Goal: Information Seeking & Learning: Learn about a topic

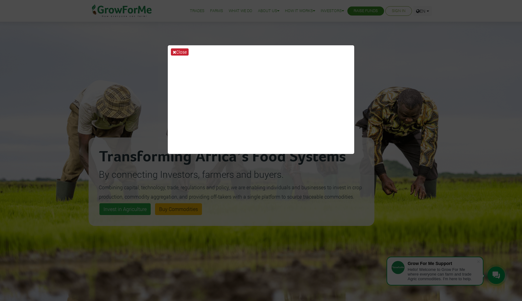
click at [177, 51] on button "Close" at bounding box center [180, 51] width 18 height 7
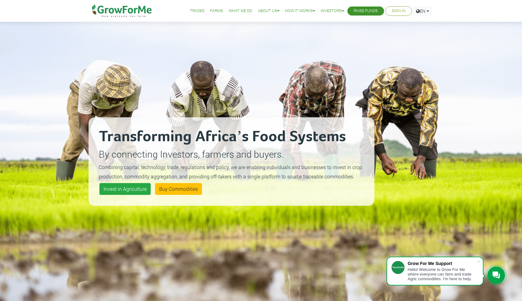
scroll to position [1, 0]
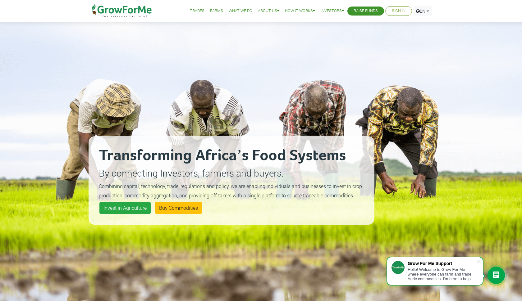
click at [210, 12] on link "Farms" at bounding box center [216, 11] width 13 height 7
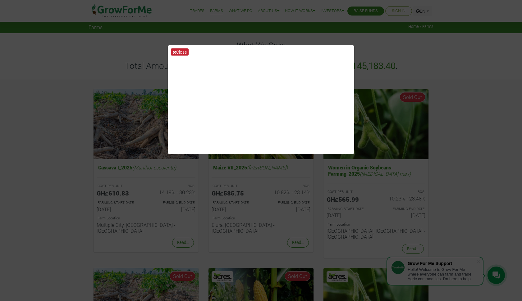
click at [180, 50] on button "Close" at bounding box center [180, 51] width 18 height 7
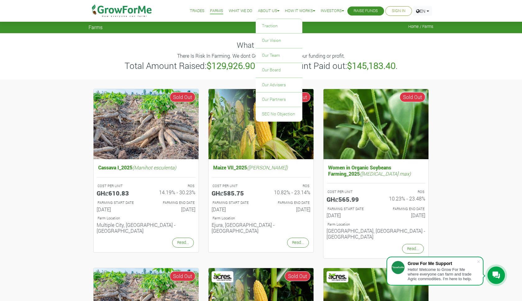
drag, startPoint x: 224, startPoint y: 85, endPoint x: 251, endPoint y: 12, distance: 78.3
click at [267, 13] on link "About Us" at bounding box center [268, 11] width 21 height 7
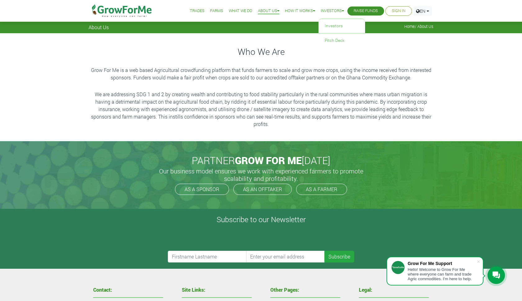
click at [328, 9] on link "Investors" at bounding box center [332, 11] width 23 height 7
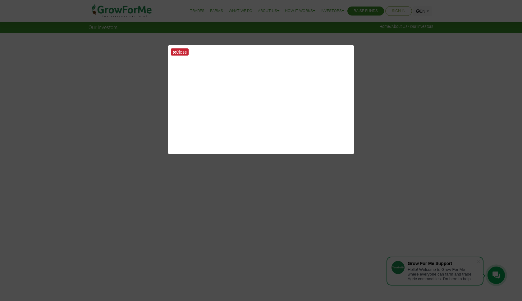
click at [175, 53] on icon at bounding box center [174, 52] width 3 height 4
